Goal: Communication & Community: Answer question/provide support

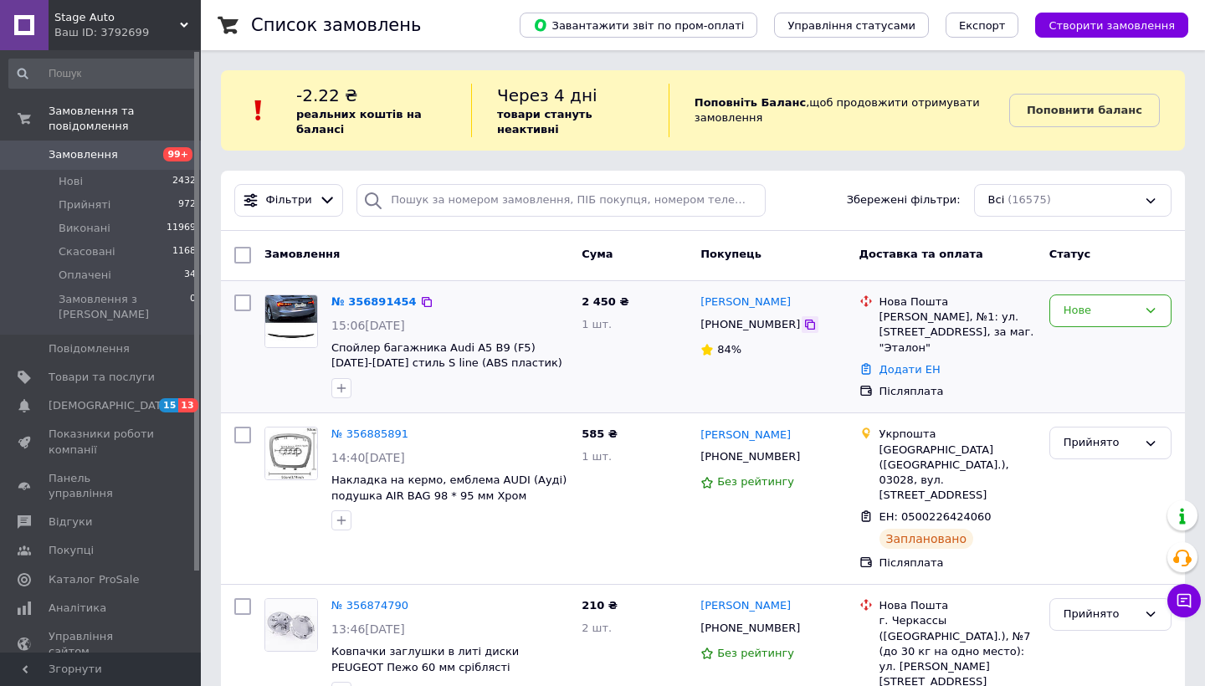
click at [802, 327] on div at bounding box center [810, 324] width 17 height 17
click at [804, 327] on icon at bounding box center [810, 324] width 13 height 13
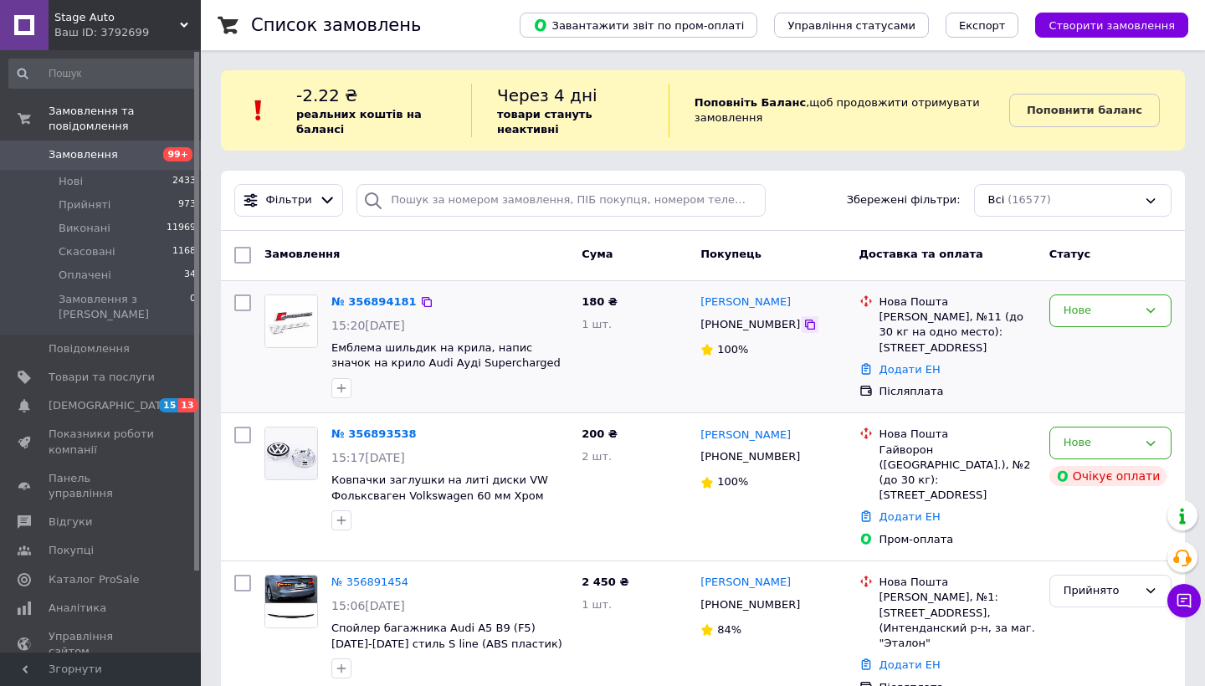
click at [805, 322] on icon at bounding box center [810, 325] width 10 height 10
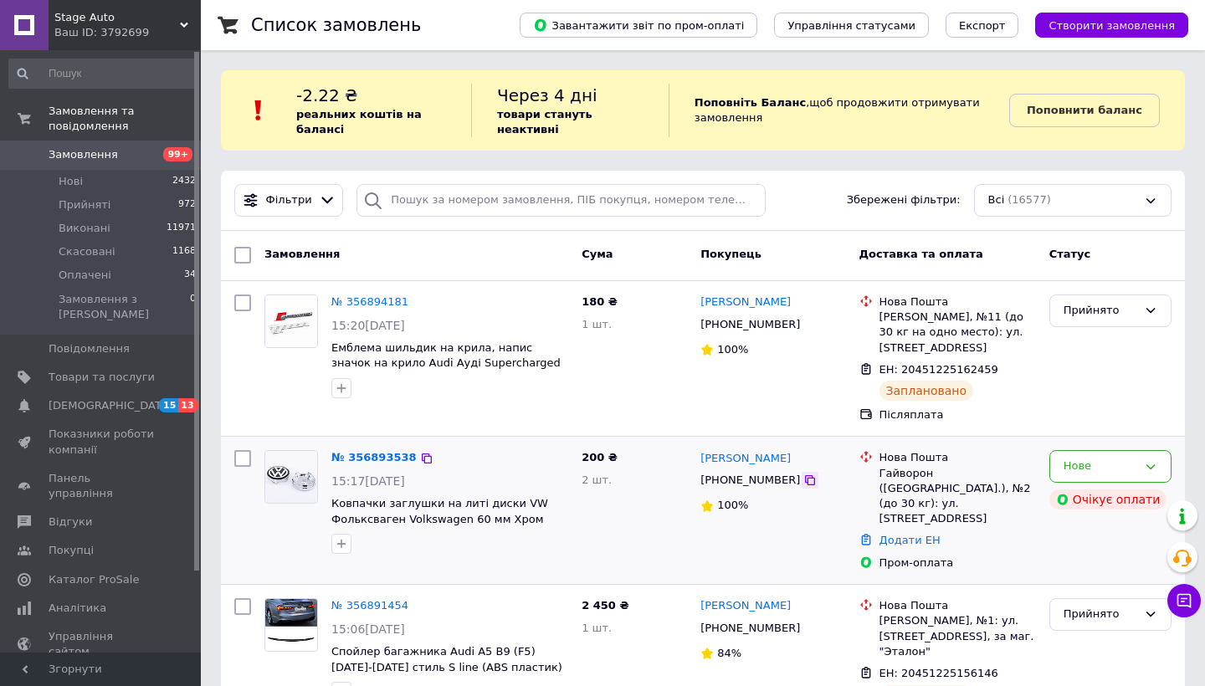
click at [805, 481] on icon at bounding box center [810, 480] width 10 height 10
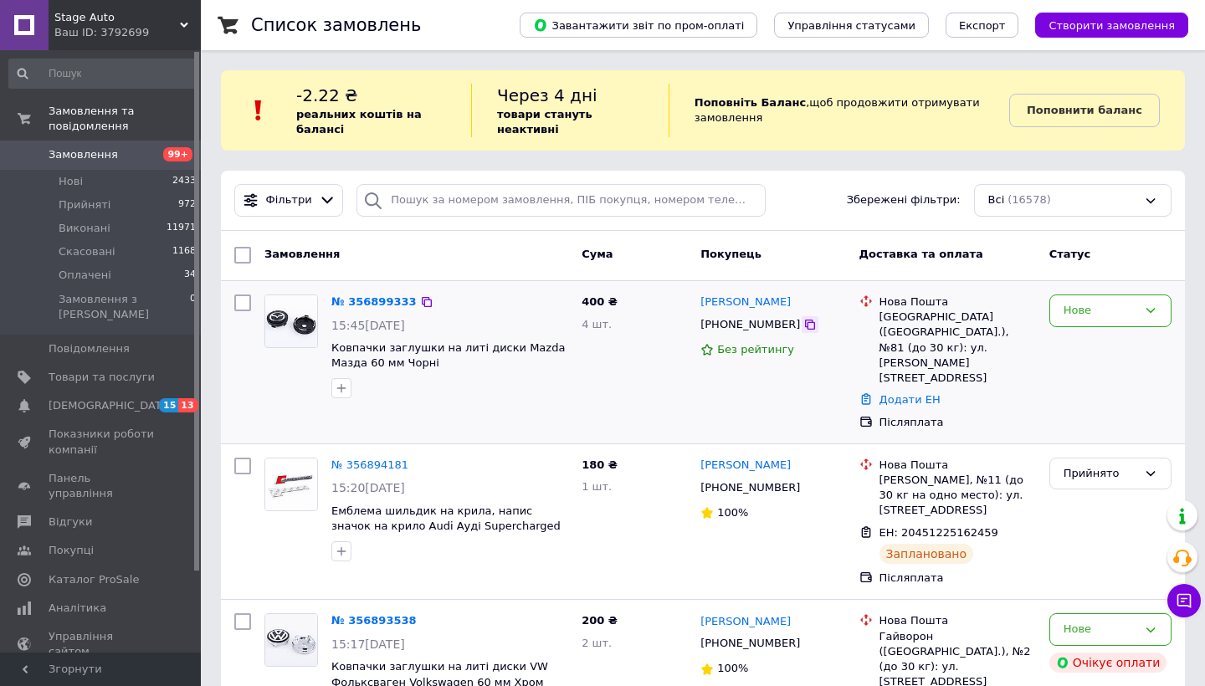
click at [804, 319] on icon at bounding box center [810, 324] width 13 height 13
click at [489, 193] on input "search" at bounding box center [561, 200] width 409 height 33
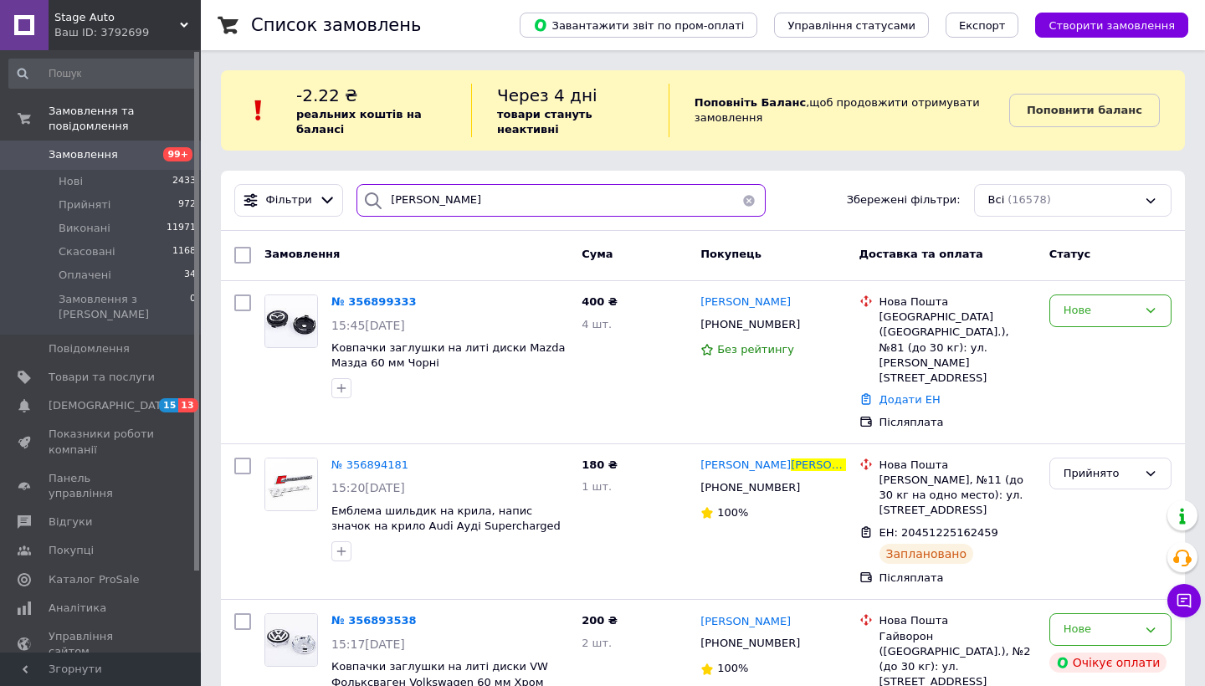
type input "кравченко"
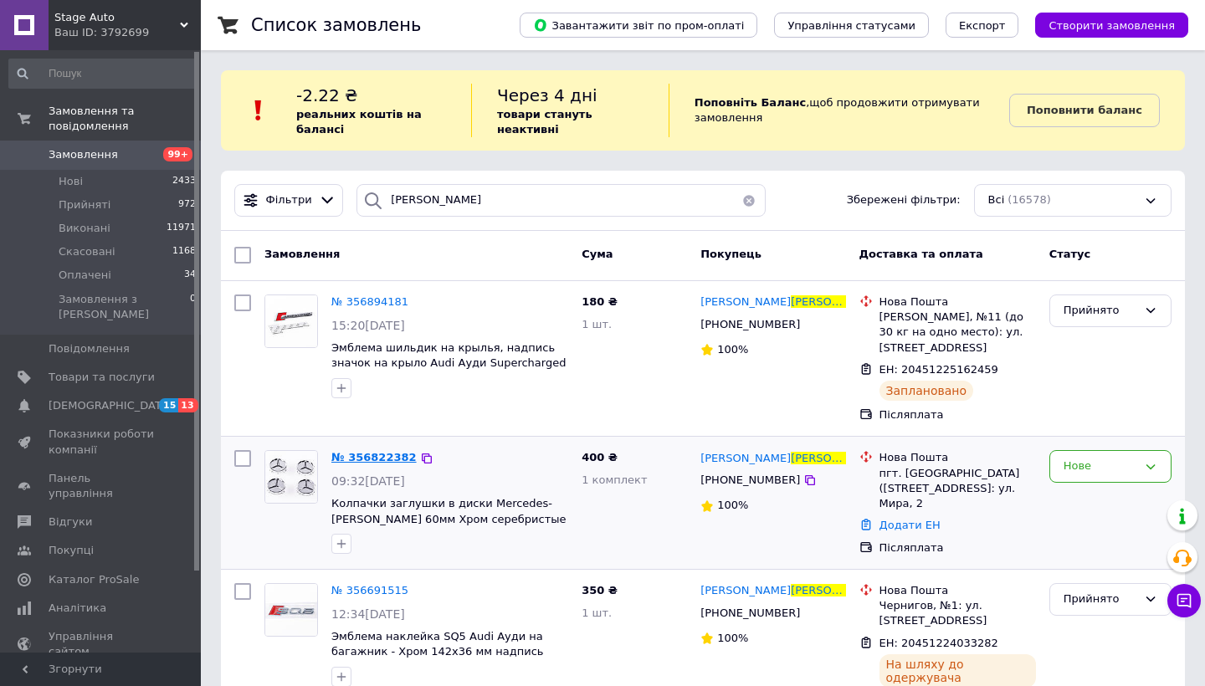
drag, startPoint x: 489, startPoint y: 192, endPoint x: 379, endPoint y: 460, distance: 290.2
click at [379, 460] on span "№ 356822382" at bounding box center [374, 457] width 85 height 13
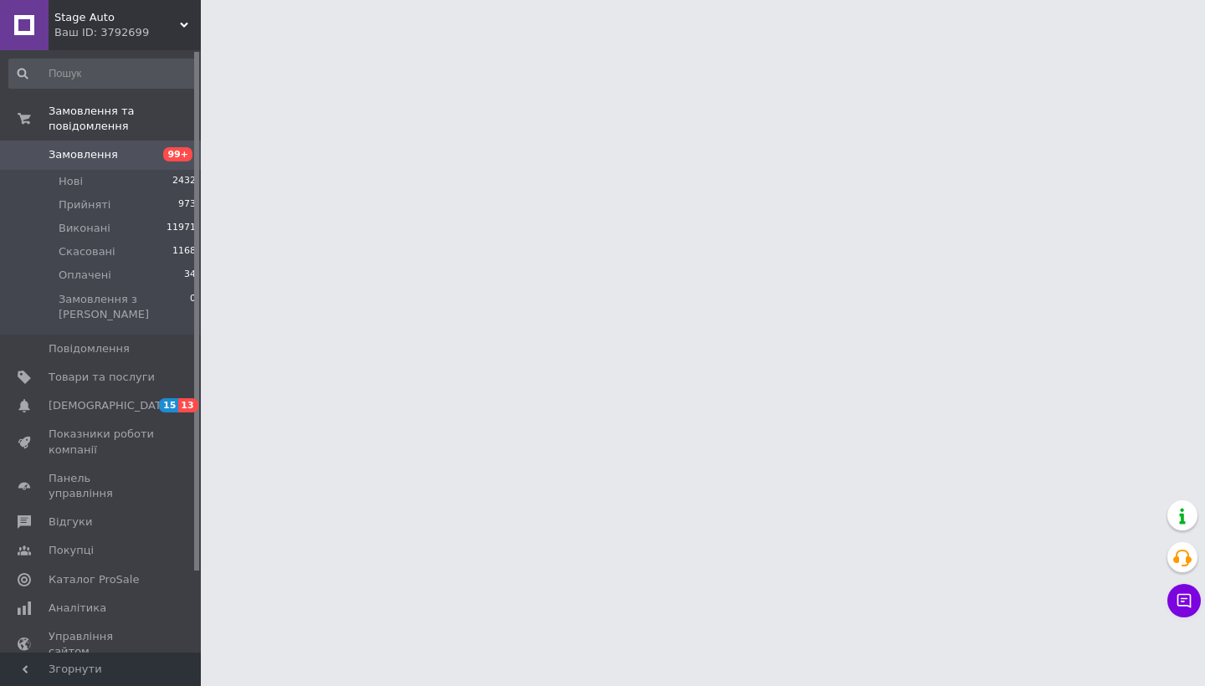
click at [748, 42] on html "Stage Auto Ваш ID: 3792699 Сайт Stage Auto Кабінет покупця Перевірити стан сист…" at bounding box center [602, 21] width 1205 height 42
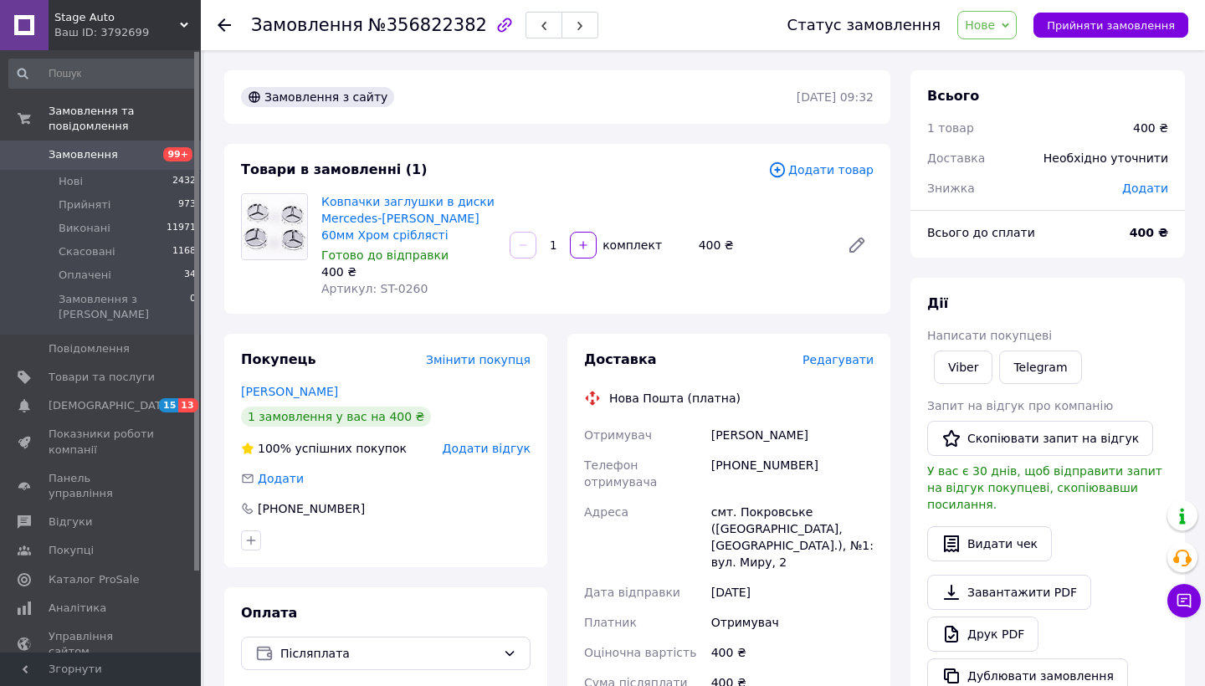
click at [123, 156] on span "Замовлення" at bounding box center [102, 154] width 106 height 15
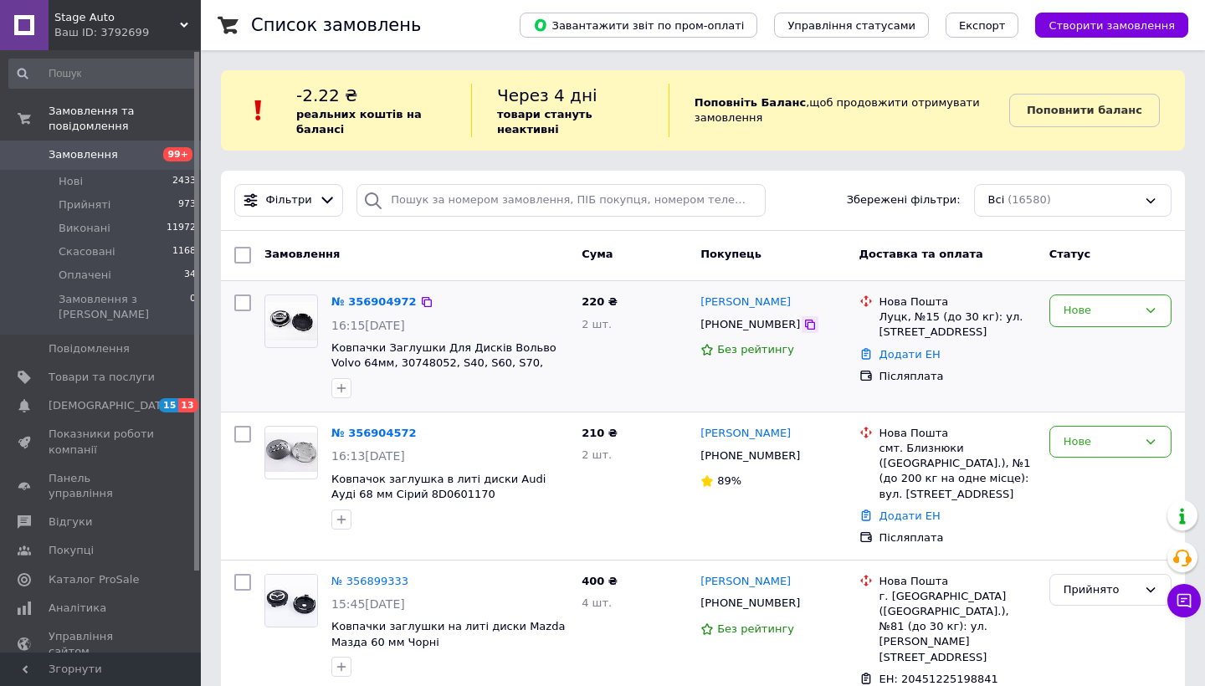
click at [805, 323] on icon at bounding box center [810, 325] width 10 height 10
click at [804, 461] on icon at bounding box center [810, 456] width 13 height 13
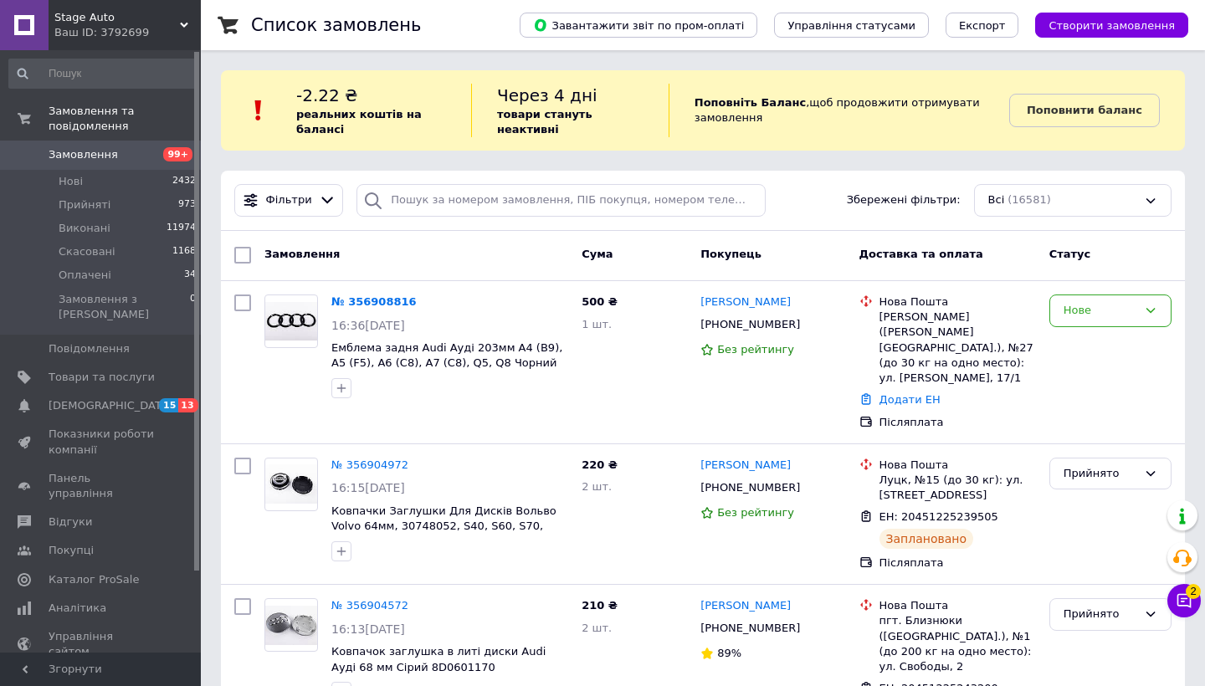
click at [1181, 599] on icon at bounding box center [1185, 601] width 14 height 14
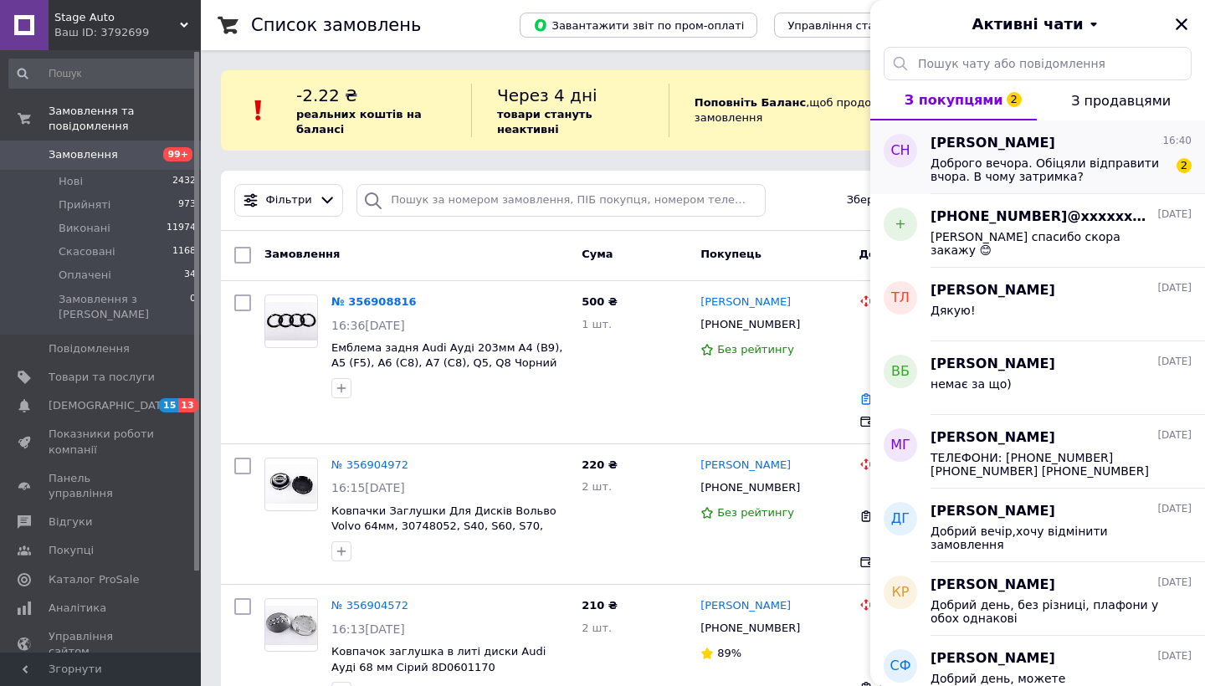
click at [1077, 153] on div "Доброго вечора. Обіцяли відправити вчора. В чому затримка? 2" at bounding box center [1061, 168] width 261 height 30
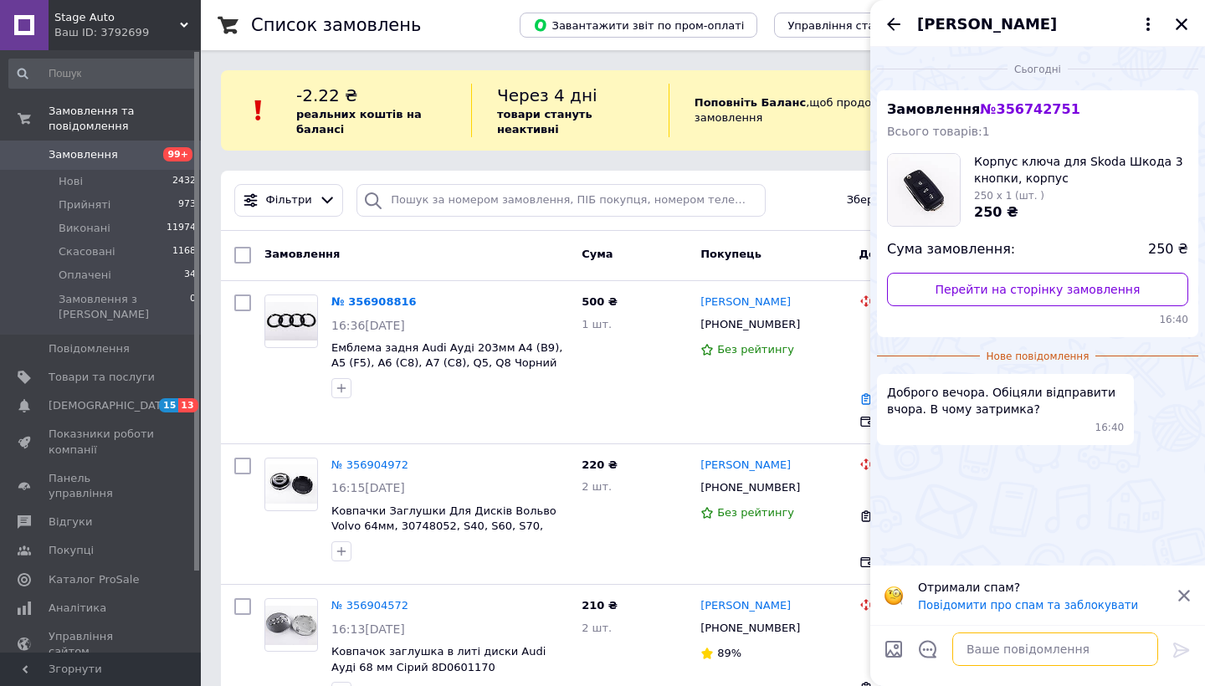
click at [979, 652] on textarea at bounding box center [1056, 649] width 206 height 33
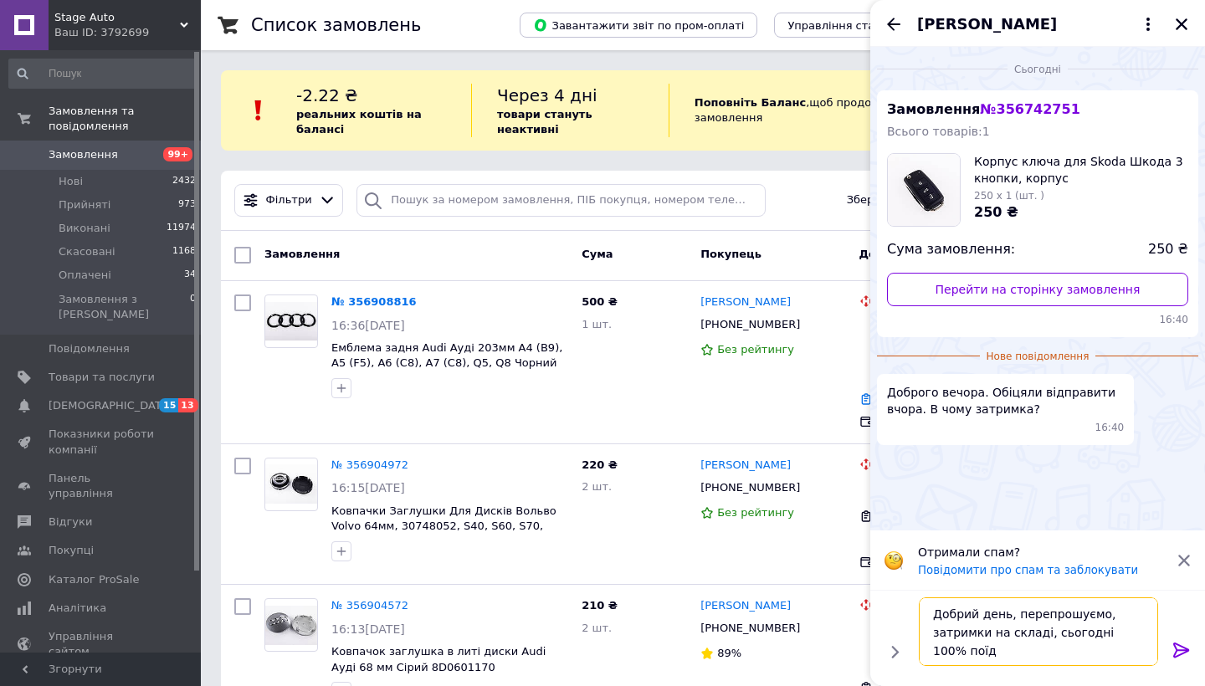
type textarea "Добрий день, перепрошуємо, затримки на складі, сьогодні 100% поїде"
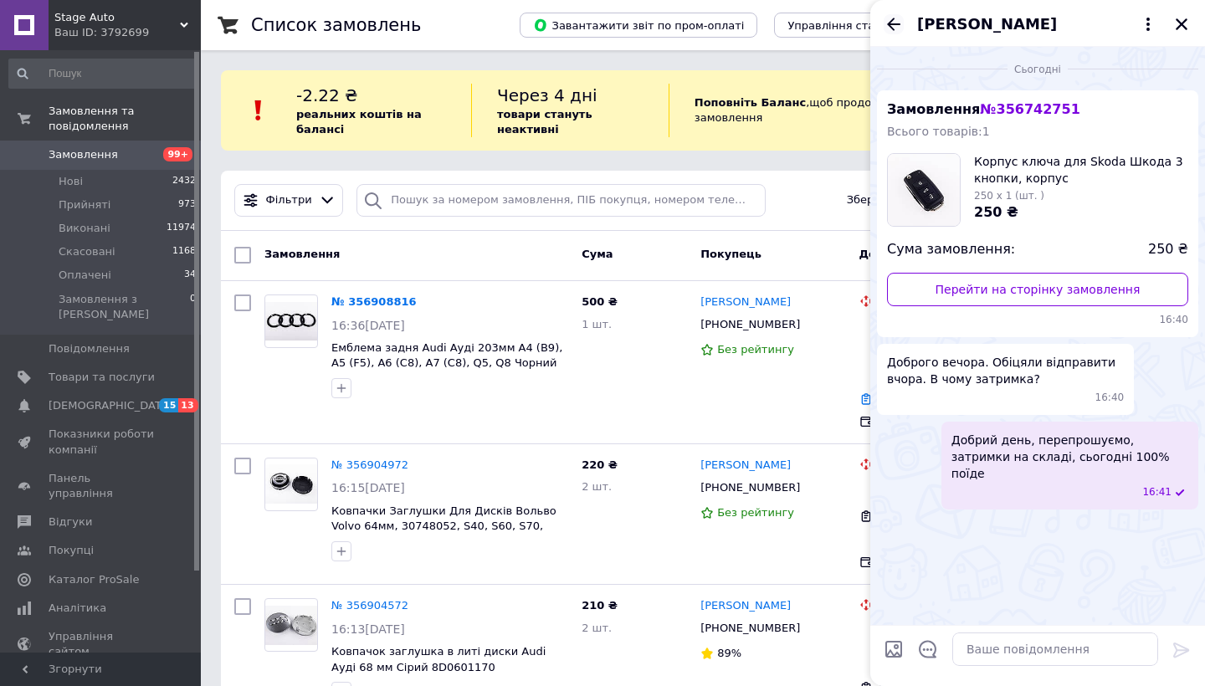
click at [892, 25] on icon "Назад" at bounding box center [894, 24] width 20 height 20
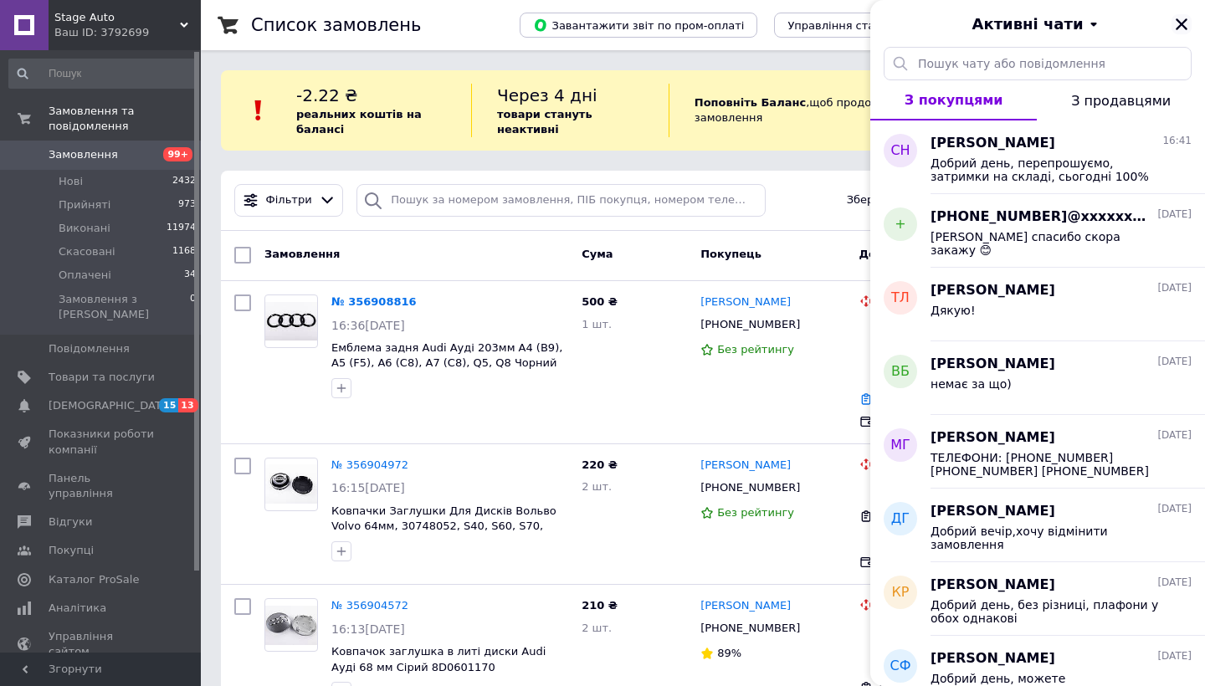
click at [1187, 22] on icon "Закрити" at bounding box center [1181, 24] width 15 height 15
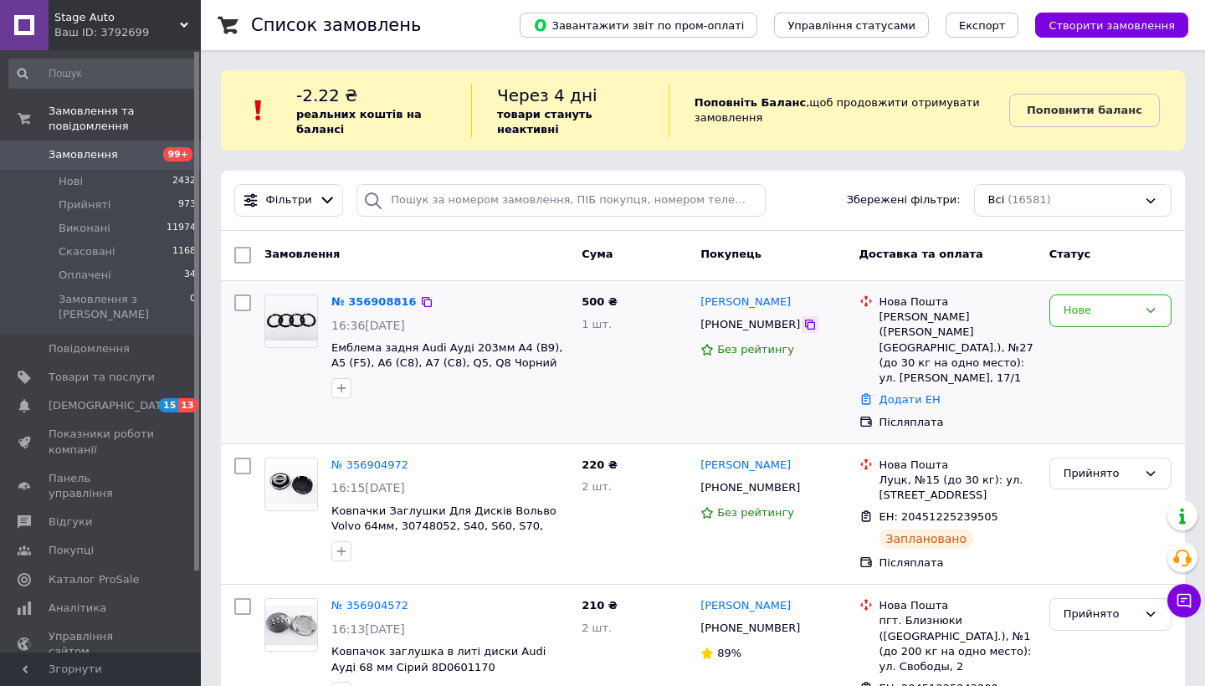
click at [804, 326] on icon at bounding box center [810, 324] width 13 height 13
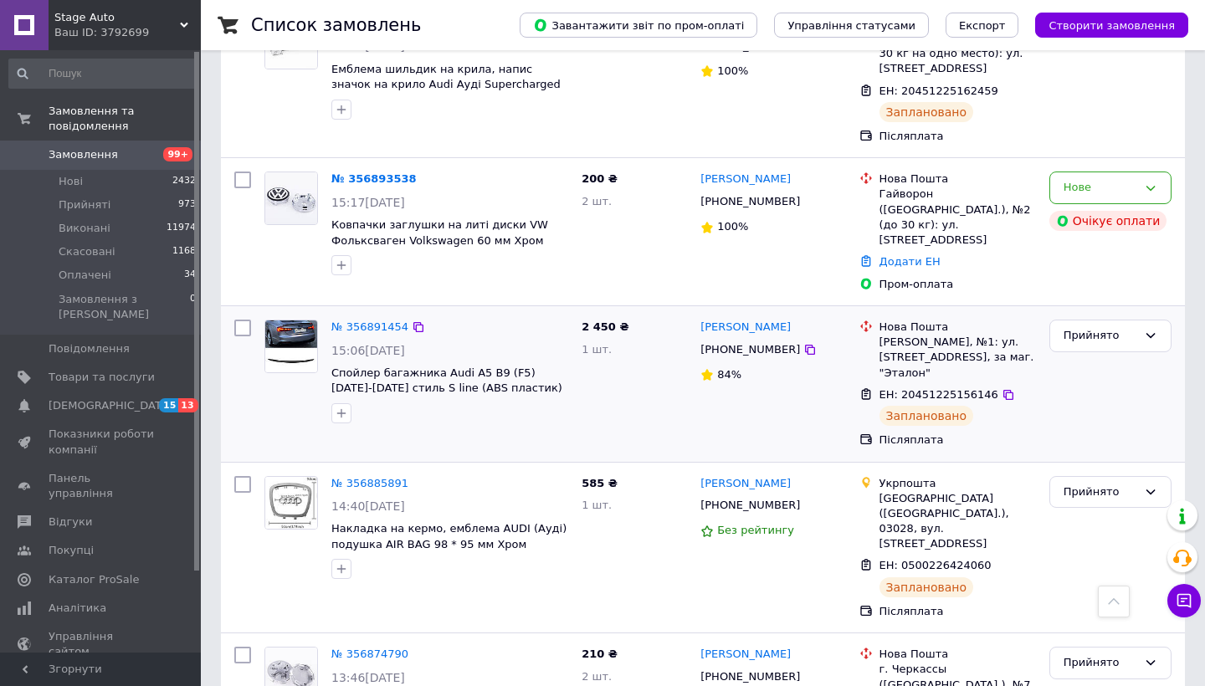
scroll to position [940, 0]
click at [393, 173] on link "№ 356893538" at bounding box center [374, 179] width 85 height 13
